Goal: Find specific page/section

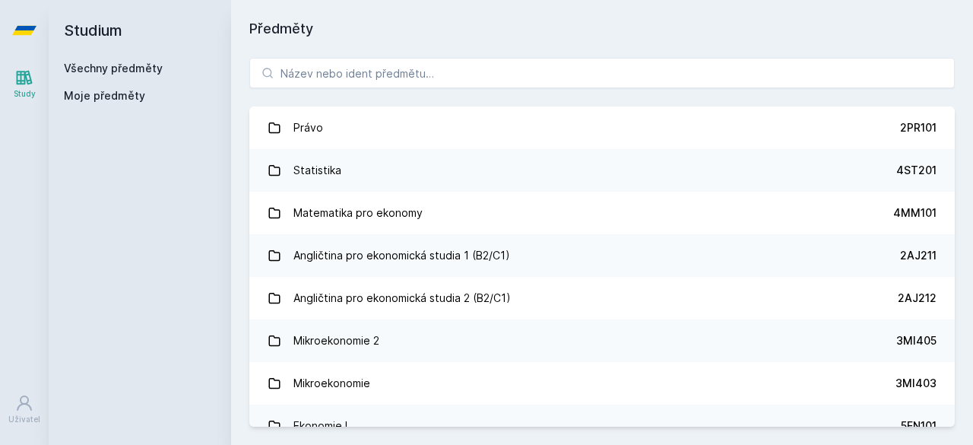
click at [500, 99] on button "Ne" at bounding box center [489, 98] width 55 height 38
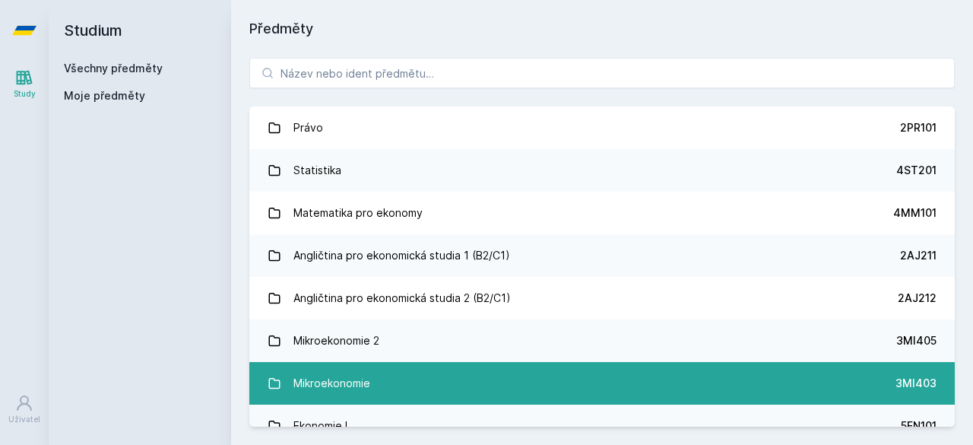
click at [392, 365] on link "Mikroekonomie 3MI403" at bounding box center [601, 383] width 705 height 43
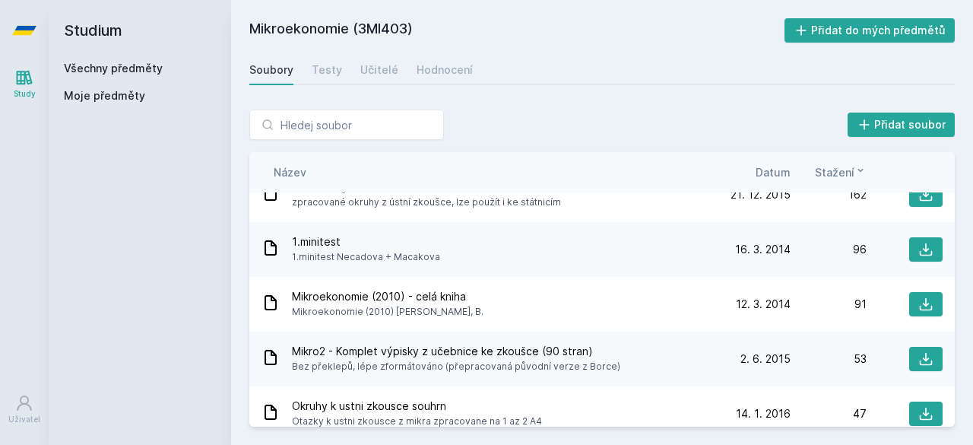
scroll to position [136, 0]
click at [497, 245] on div "1.minitest 1.minitest [PERSON_NAME] + [GEOGRAPHIC_DATA]" at bounding box center [487, 248] width 453 height 30
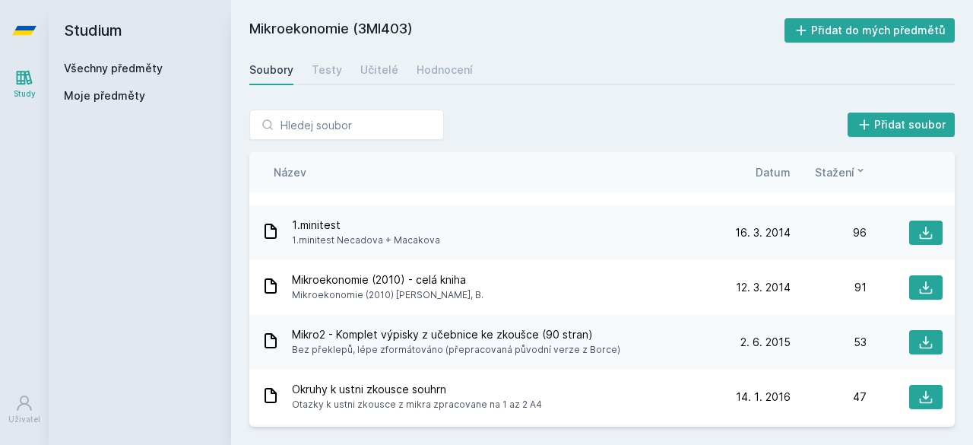
scroll to position [153, 0]
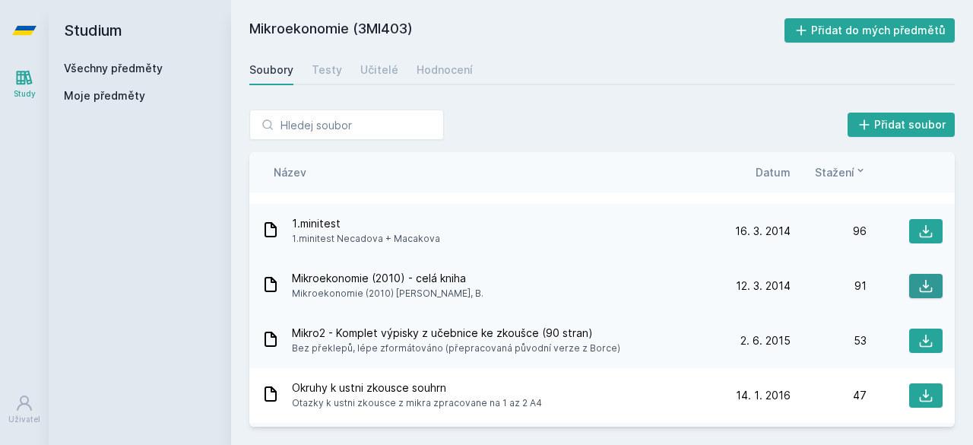
click at [921, 290] on icon at bounding box center [925, 285] width 15 height 15
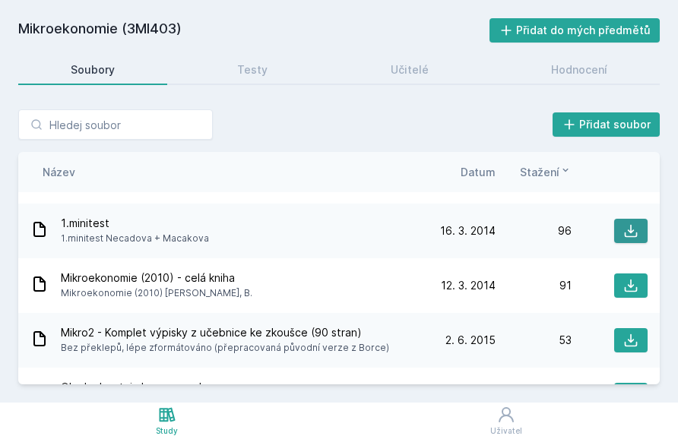
click at [624, 235] on icon at bounding box center [630, 230] width 15 height 15
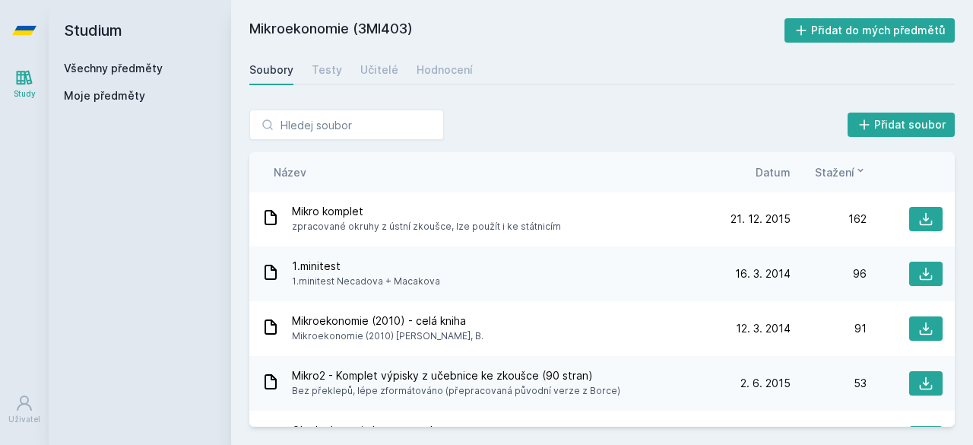
scroll to position [0, 0]
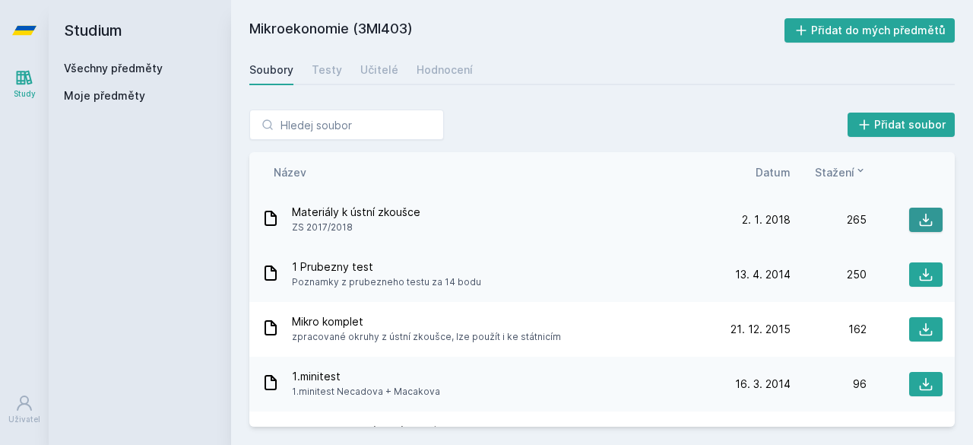
click at [923, 217] on icon at bounding box center [925, 219] width 15 height 15
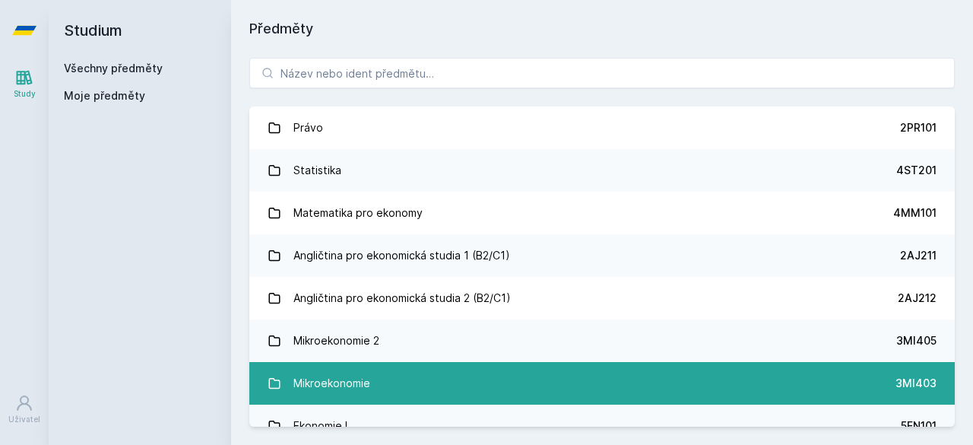
click at [377, 372] on link "Mikroekonomie 3MI403" at bounding box center [601, 383] width 705 height 43
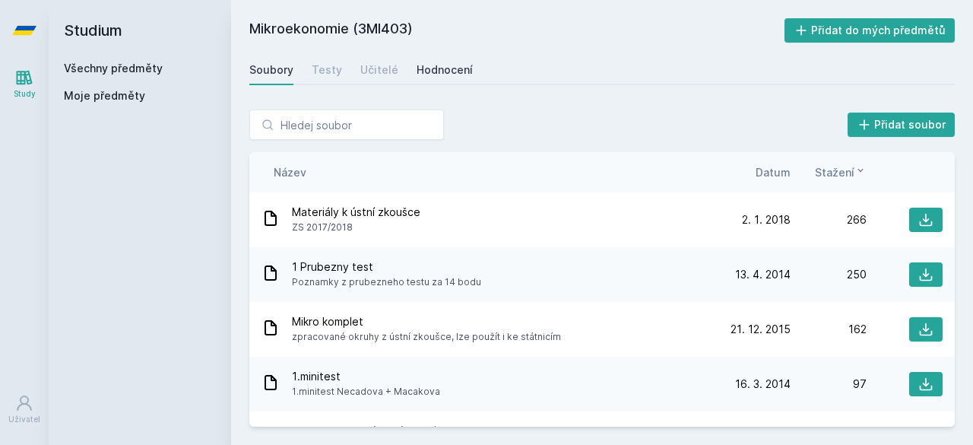
click at [442, 71] on div "Hodnocení" at bounding box center [444, 69] width 56 height 15
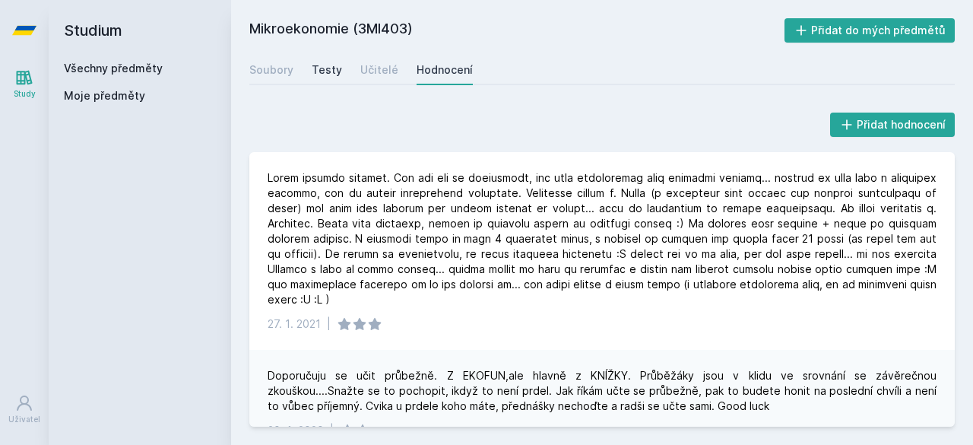
click at [328, 68] on div "Testy" at bounding box center [327, 69] width 30 height 15
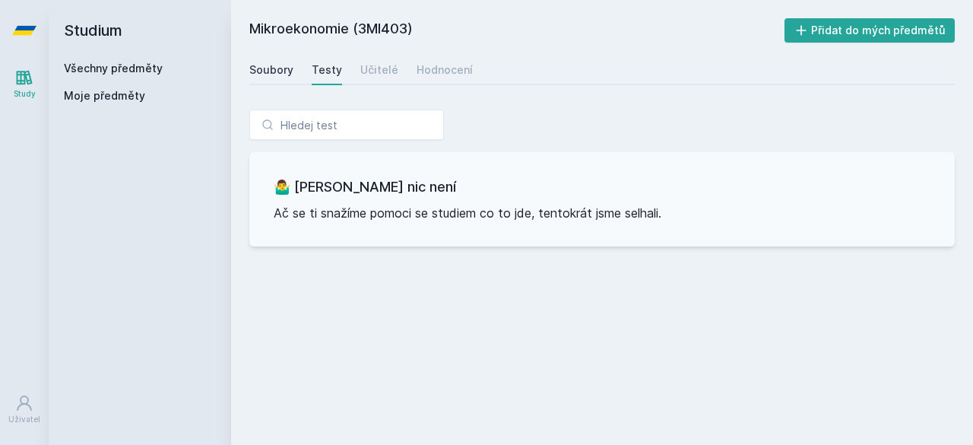
click at [290, 68] on div "Soubory" at bounding box center [271, 69] width 44 height 15
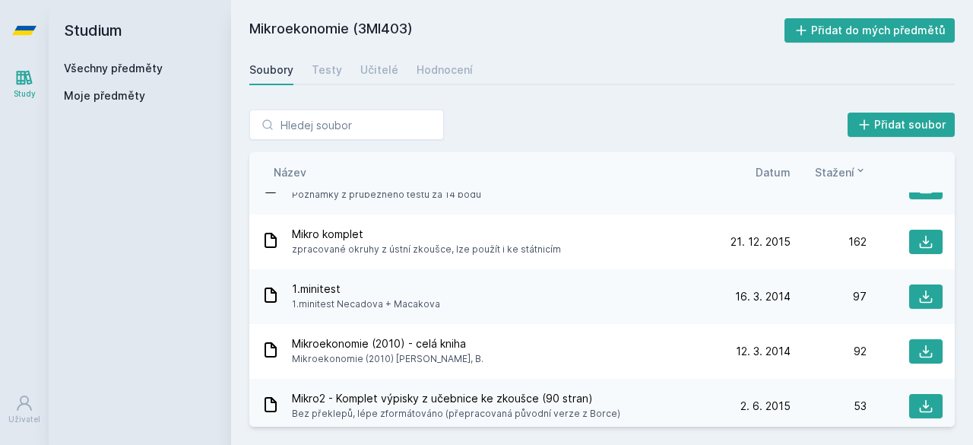
scroll to position [88, 0]
click at [397, 119] on input "search" at bounding box center [346, 124] width 195 height 30
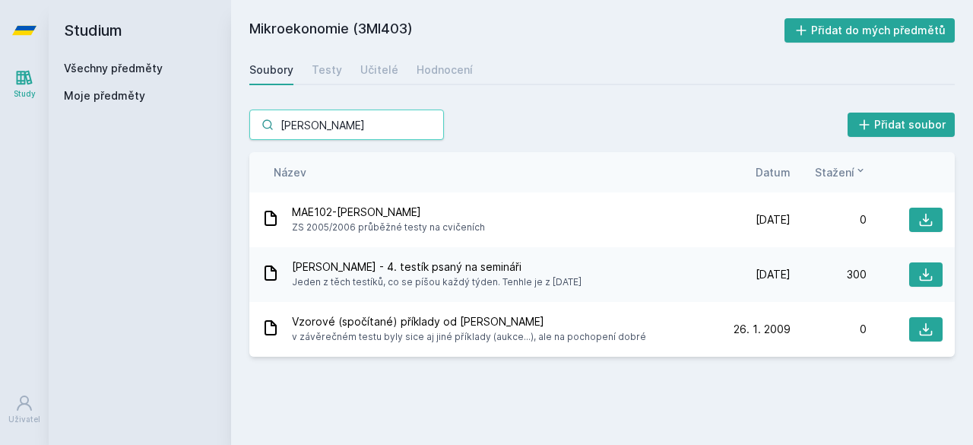
scroll to position [0, 0]
type input "[PERSON_NAME]"
click at [920, 320] on button at bounding box center [925, 329] width 33 height 24
click at [926, 211] on button at bounding box center [925, 219] width 33 height 24
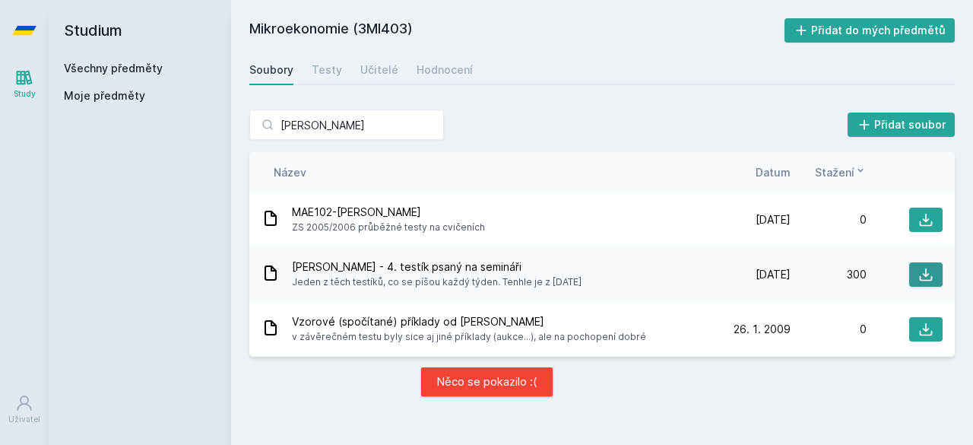
click at [930, 269] on icon at bounding box center [925, 274] width 15 height 15
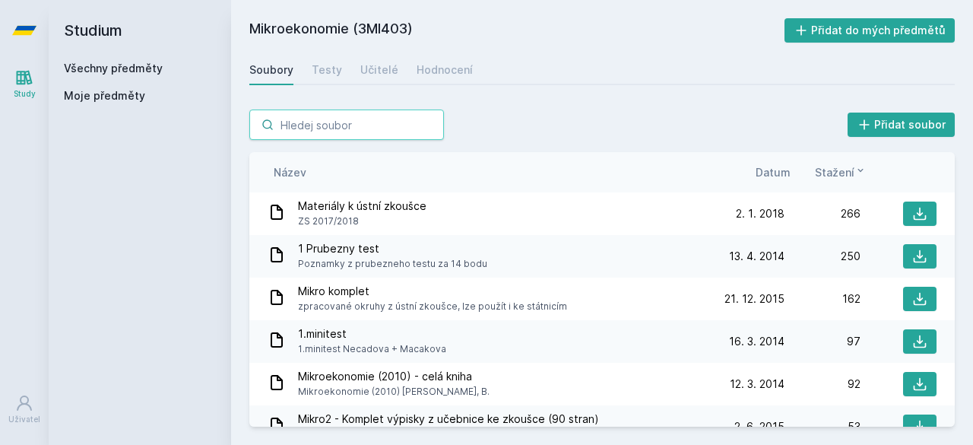
click at [374, 125] on input "search" at bounding box center [346, 124] width 195 height 30
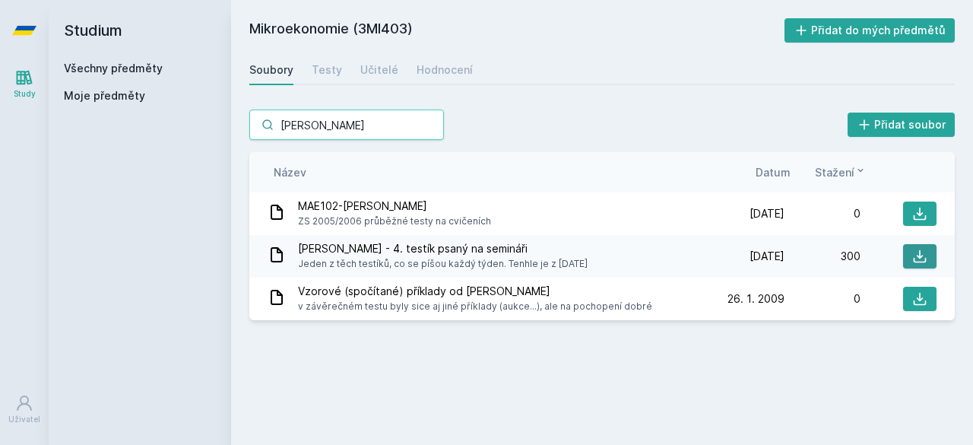
type input "[PERSON_NAME]"
click at [929, 256] on button at bounding box center [919, 256] width 33 height 24
